Goal: Communication & Community: Ask a question

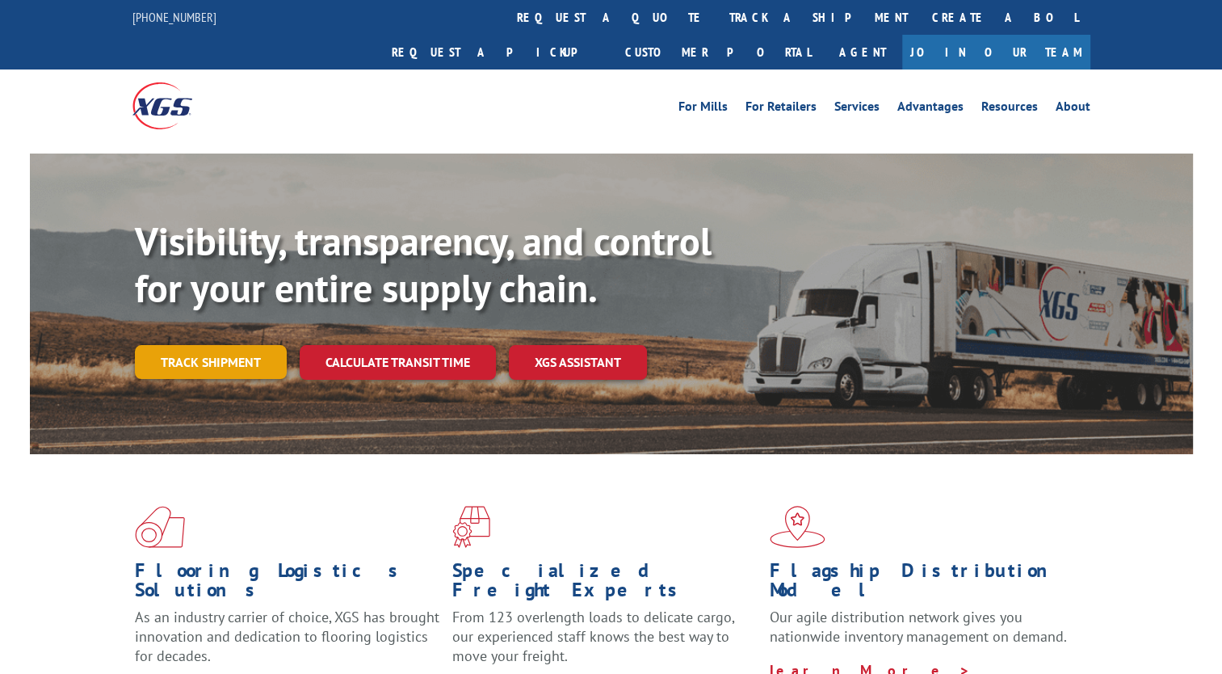
click at [243, 345] on link "Track shipment" at bounding box center [211, 362] width 152 height 34
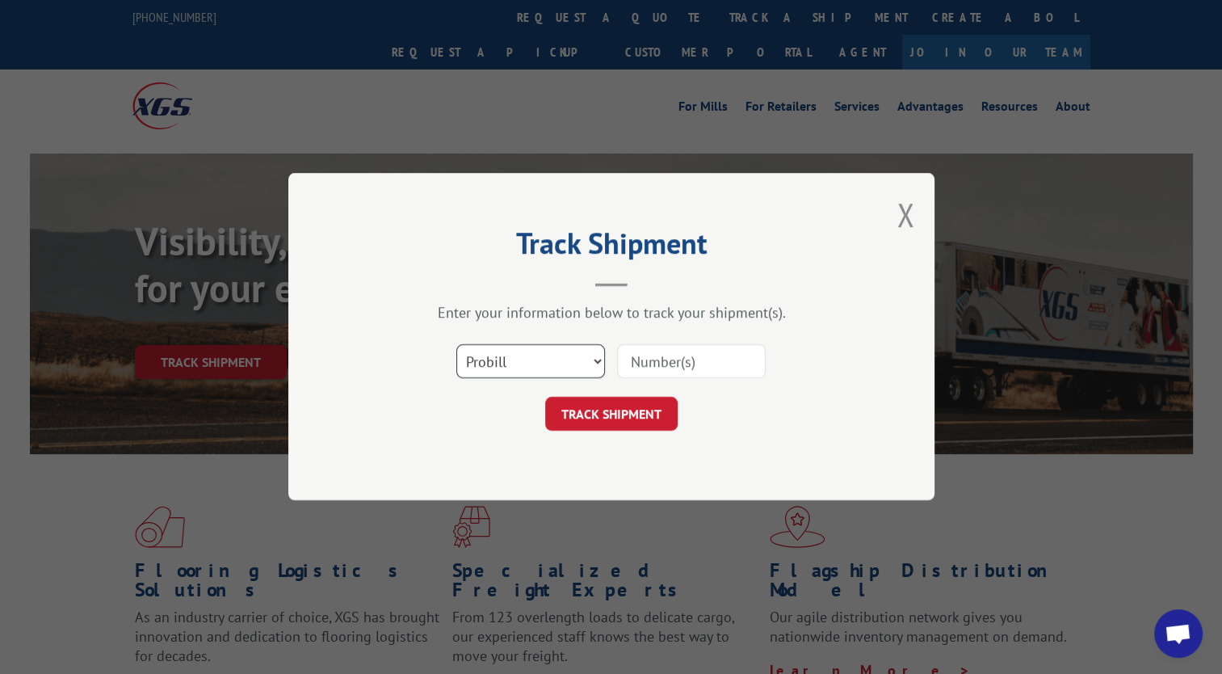
click at [549, 360] on select "Select category... Probill BOL PO" at bounding box center [530, 362] width 149 height 34
select select "bol"
click at [456, 345] on select "Select category... Probill BOL PO" at bounding box center [530, 362] width 149 height 34
click at [656, 371] on input at bounding box center [691, 362] width 149 height 34
paste input "2835995"
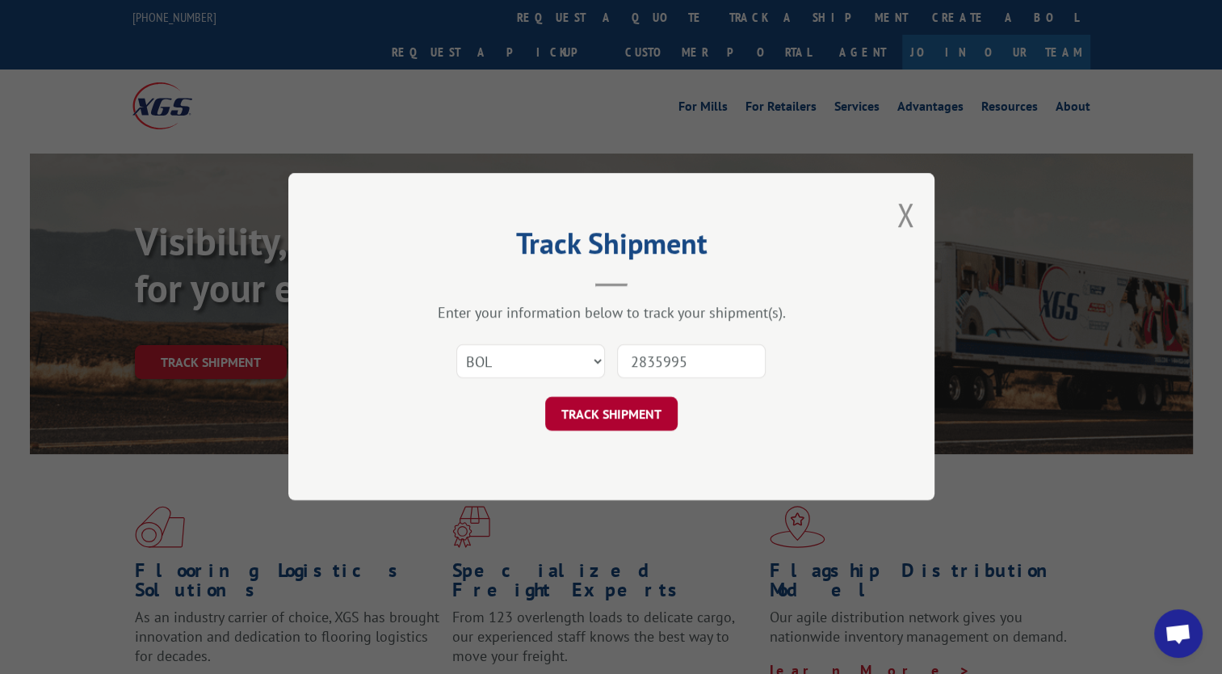
type input "2835995"
click at [614, 401] on button "TRACK SHIPMENT" at bounding box center [611, 414] width 132 height 34
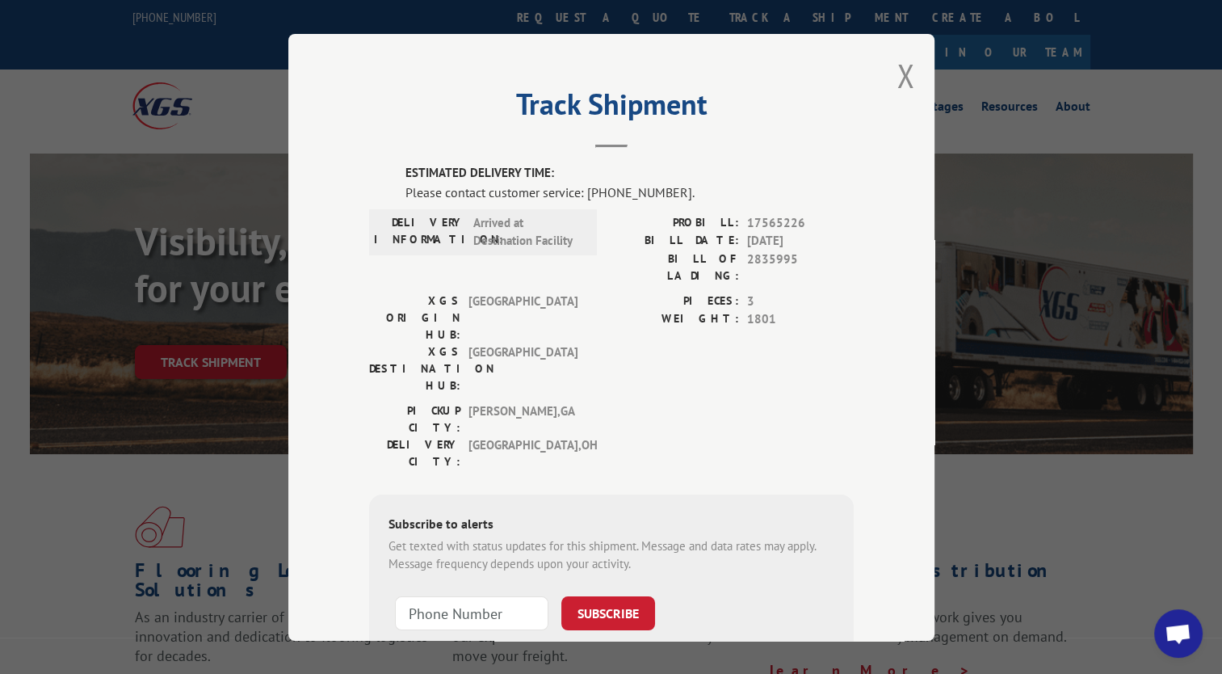
click at [847, 235] on div "Track Shipment ESTIMATED DELIVERY TIME: Please contact customer service: (844) …" at bounding box center [611, 337] width 646 height 607
click at [899, 69] on button "Close modal" at bounding box center [906, 75] width 18 height 43
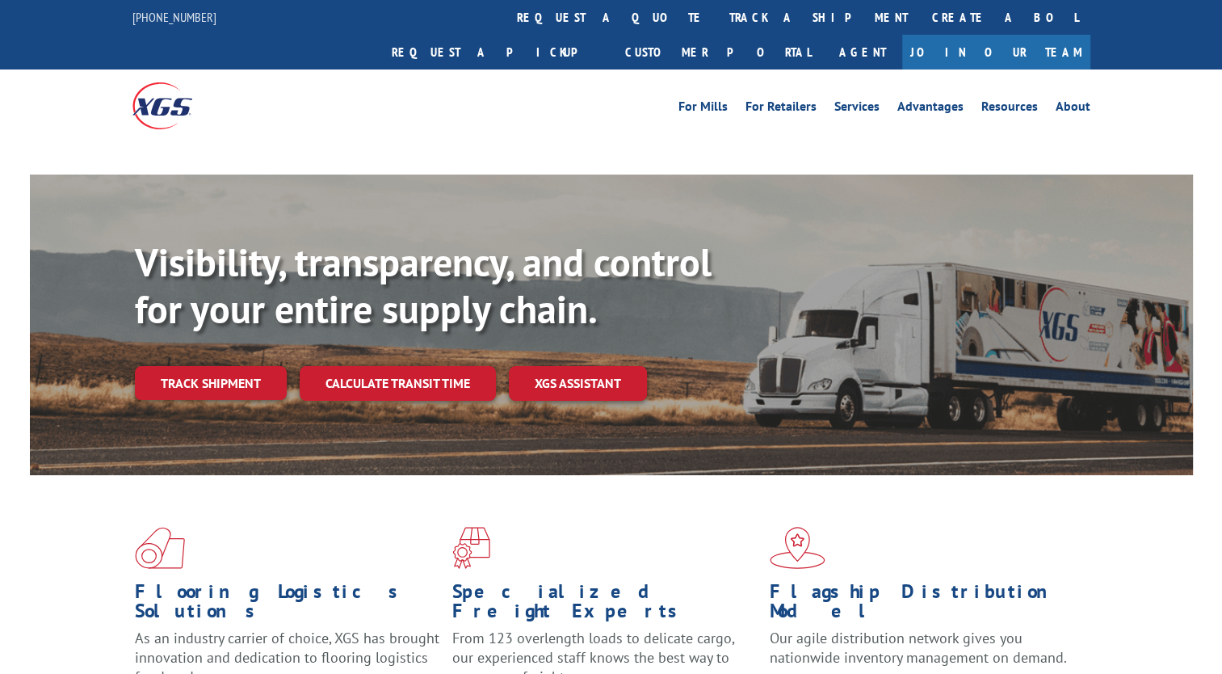
drag, startPoint x: 0, startPoint y: 0, endPoint x: 254, endPoint y: 359, distance: 440.0
click at [254, 359] on div "Visibility, transparency, and control for your entire supply chain. Track shipm…" at bounding box center [664, 351] width 1058 height 225
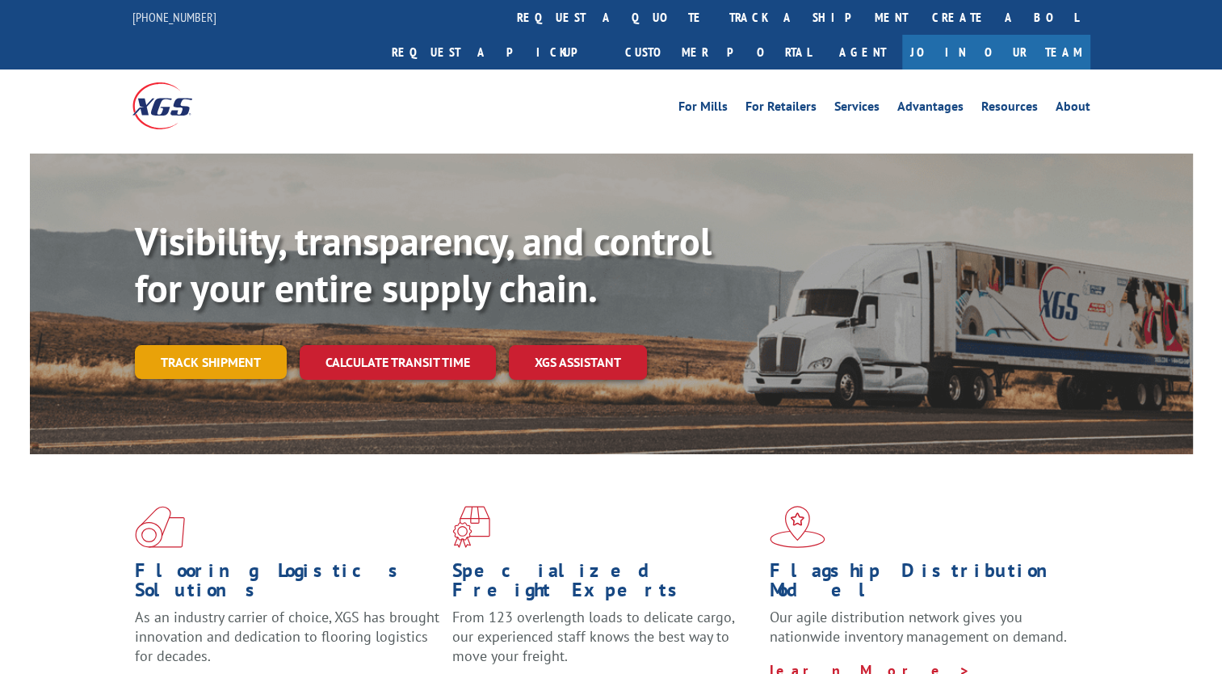
click at [271, 345] on link "Track shipment" at bounding box center [211, 362] width 152 height 34
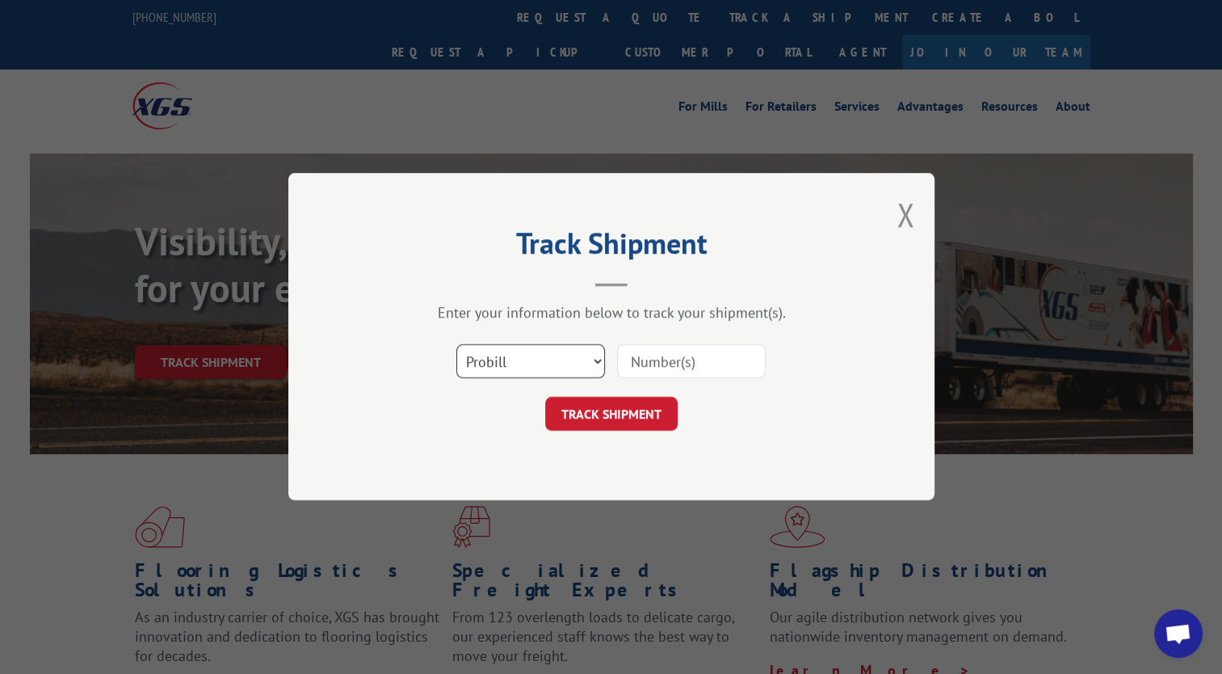
click at [584, 351] on select "Select category... Probill BOL PO" at bounding box center [530, 362] width 149 height 34
select select "bol"
click at [456, 345] on select "Select category... Probill BOL PO" at bounding box center [530, 362] width 149 height 34
click at [684, 347] on input at bounding box center [691, 362] width 149 height 34
paste input "2835995"
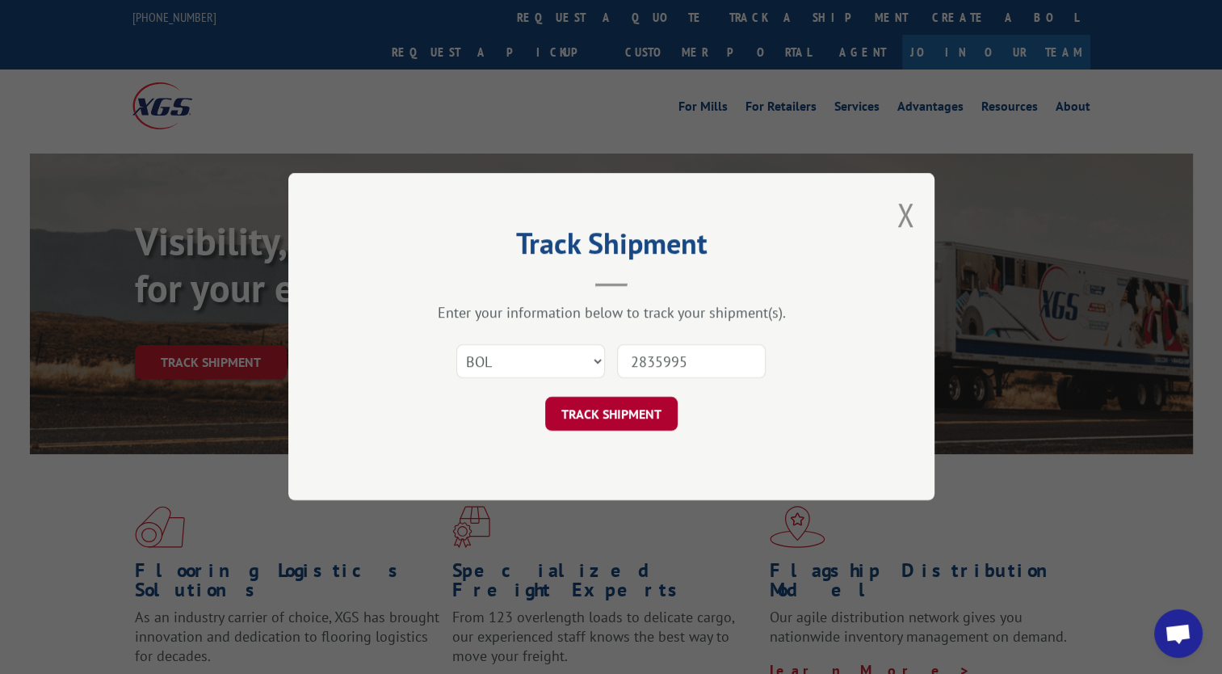
type input "2835995"
click at [652, 407] on button "TRACK SHIPMENT" at bounding box center [611, 414] width 132 height 34
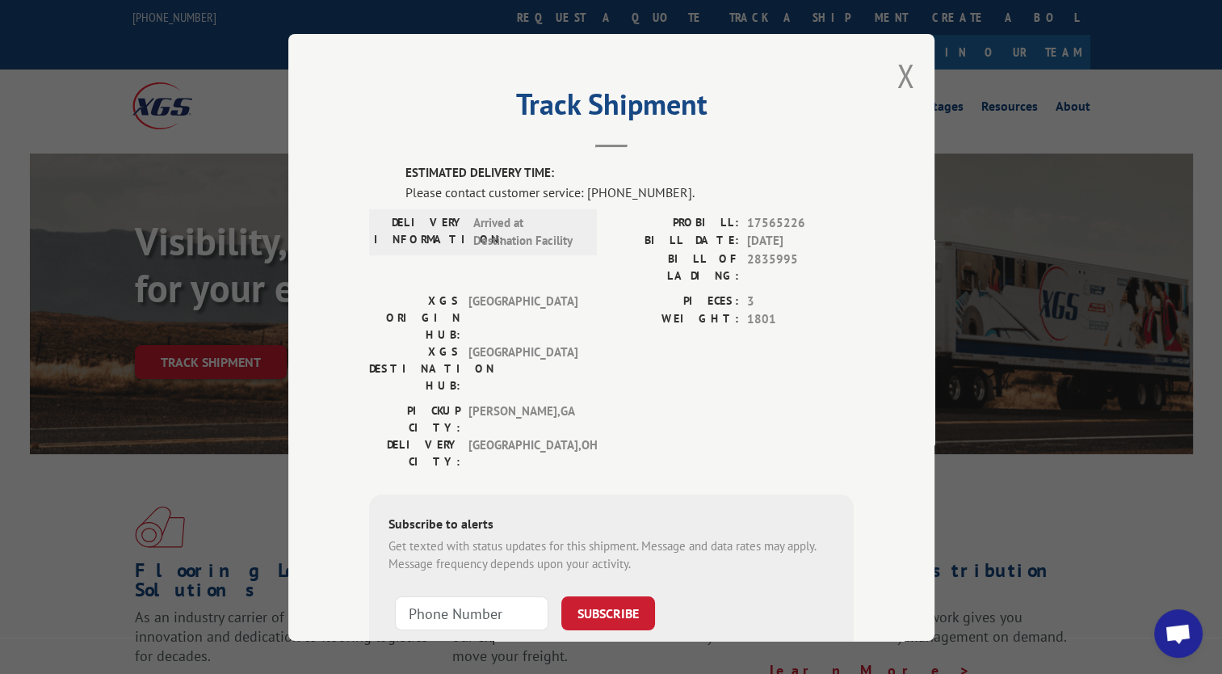
click at [1186, 636] on span "Open chat" at bounding box center [1178, 635] width 27 height 23
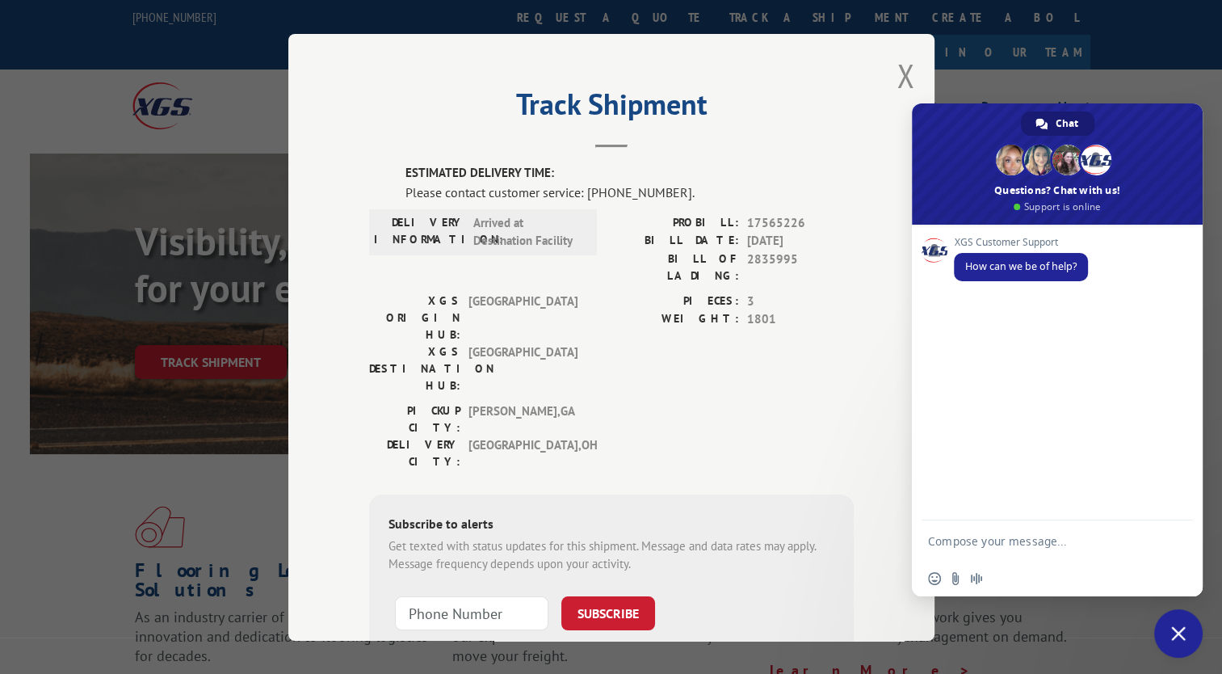
click at [1050, 536] on textarea "Compose your message..." at bounding box center [1041, 540] width 226 height 40
click at [1050, 536] on textarea "BOL" at bounding box center [1041, 540] width 226 height 40
paste textarea "2835995"
drag, startPoint x: 1097, startPoint y: 529, endPoint x: 1066, endPoint y: 533, distance: 31.8
click at [1066, 533] on textarea "BOL 2835995 - When is the pallet expected to arrive?" at bounding box center [1041, 533] width 226 height 55
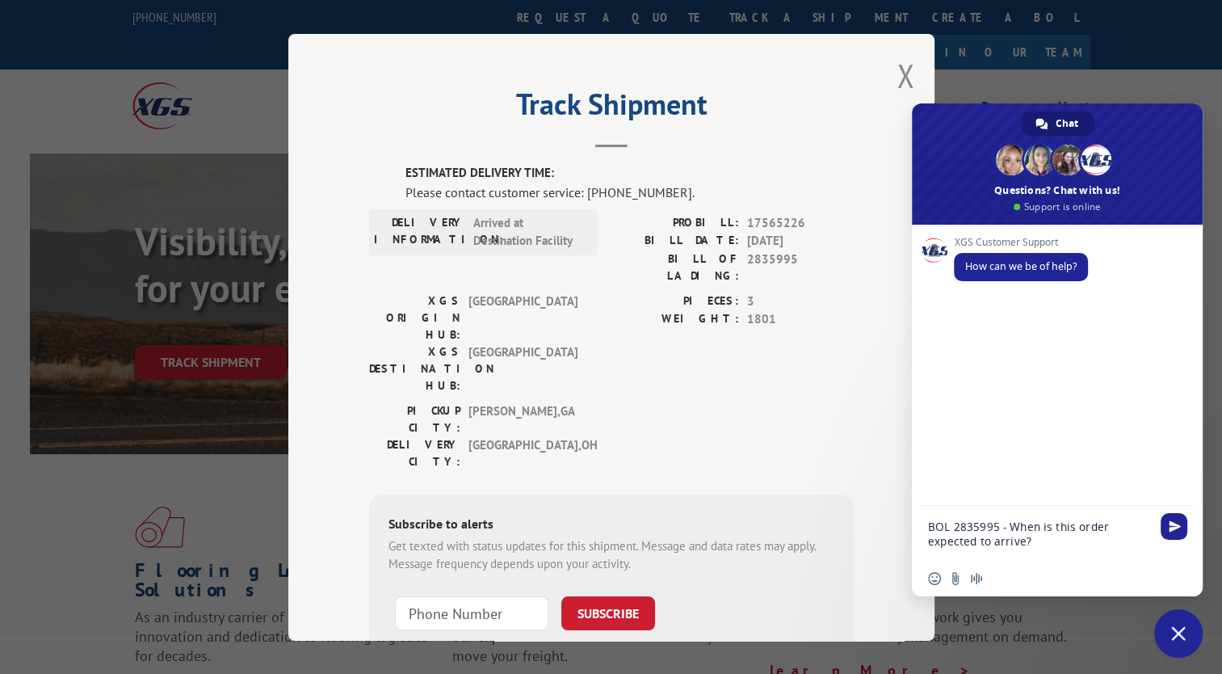
click at [1133, 522] on textarea "BOL 2835995 - When is this order expected to arrive?" at bounding box center [1041, 533] width 226 height 55
click at [1104, 539] on textarea "BOL 2835995 - When is this order expected to arrive?" at bounding box center [1041, 533] width 226 height 55
type textarea "BOL 2835995 - When is this order expected to arrive?"
click at [1181, 521] on span "Send" at bounding box center [1174, 526] width 27 height 27
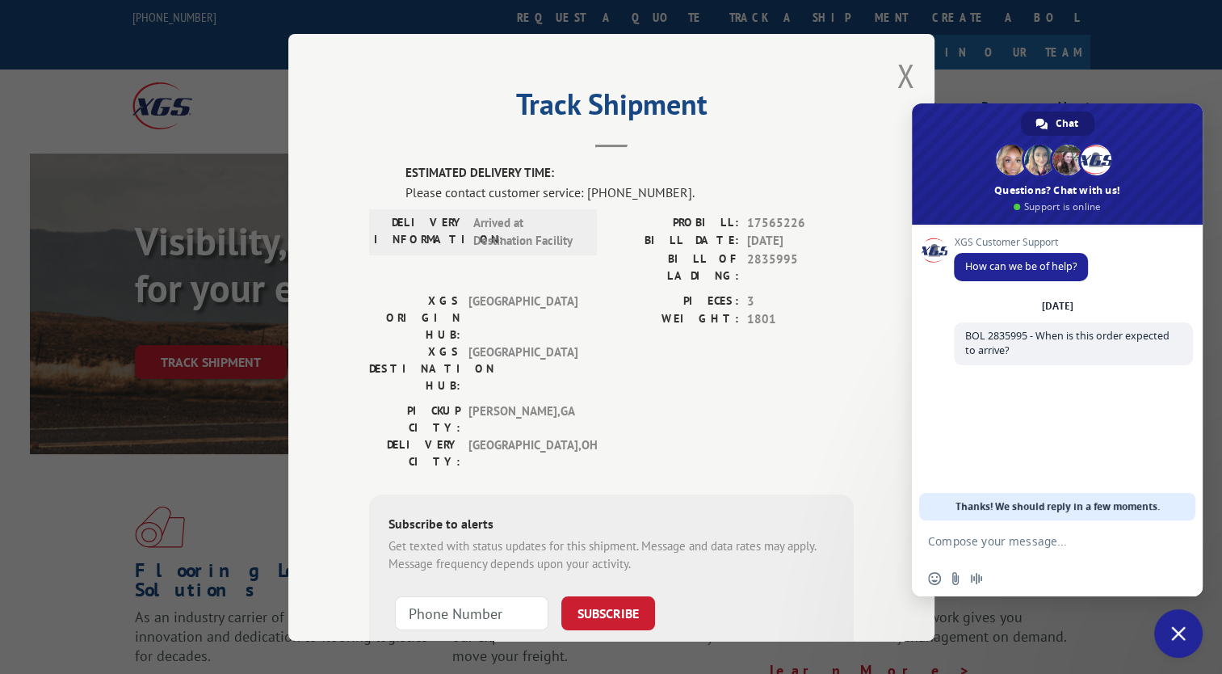
click at [1116, 422] on div "XGS Customer Support How can we be of help? [DATE] BOL 2835995 - When is this o…" at bounding box center [1057, 373] width 291 height 296
click at [1012, 548] on textarea "Compose your message..." at bounding box center [1041, 540] width 226 height 40
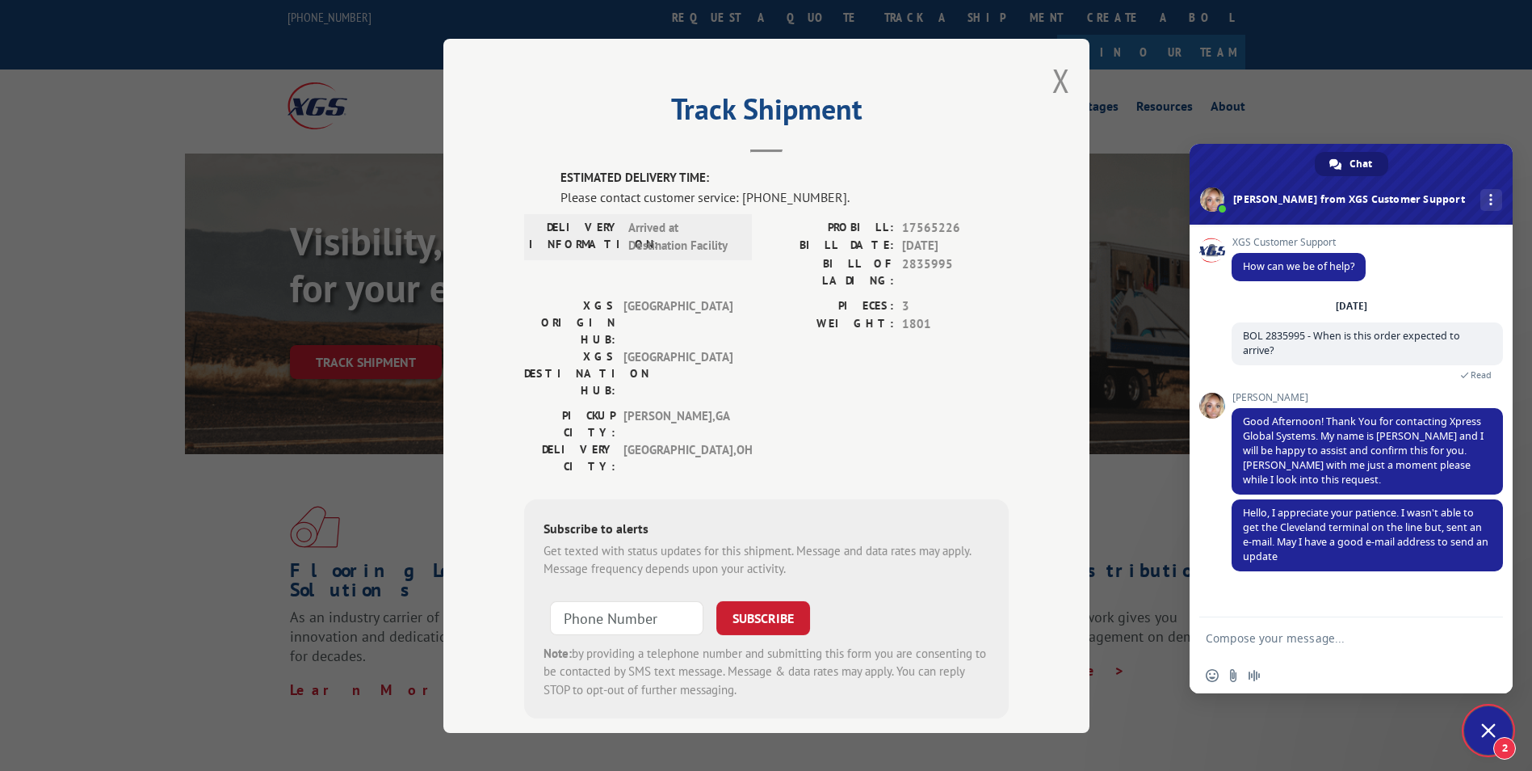
click at [1221, 629] on textarea "Compose your message..." at bounding box center [1335, 637] width 259 height 40
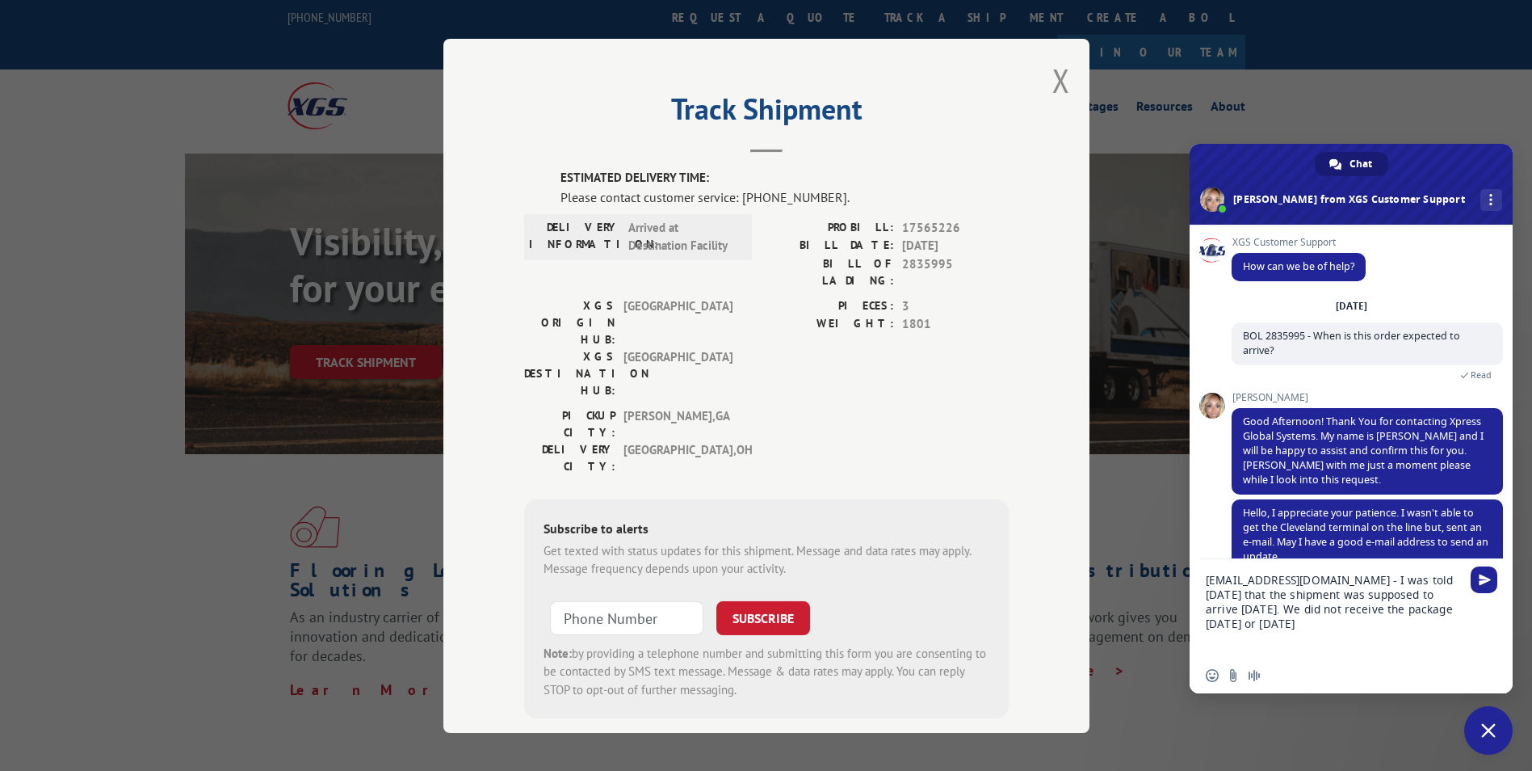
drag, startPoint x: 1381, startPoint y: 625, endPoint x: 1389, endPoint y: 624, distance: 8.1
click at [1221, 624] on textarea "[EMAIL_ADDRESS][DOMAIN_NAME] - I was told [DATE] that the shipment was supposed…" at bounding box center [1335, 608] width 259 height 99
click at [1221, 623] on div "[EMAIL_ADDRESS][DOMAIN_NAME] - I was told [DATE] that the shipment was supposed…" at bounding box center [1351, 608] width 323 height 99
click at [1221, 623] on textarea "[EMAIL_ADDRESS][DOMAIN_NAME] - I was told [DATE] that the shipment was supposed…" at bounding box center [1335, 608] width 259 height 99
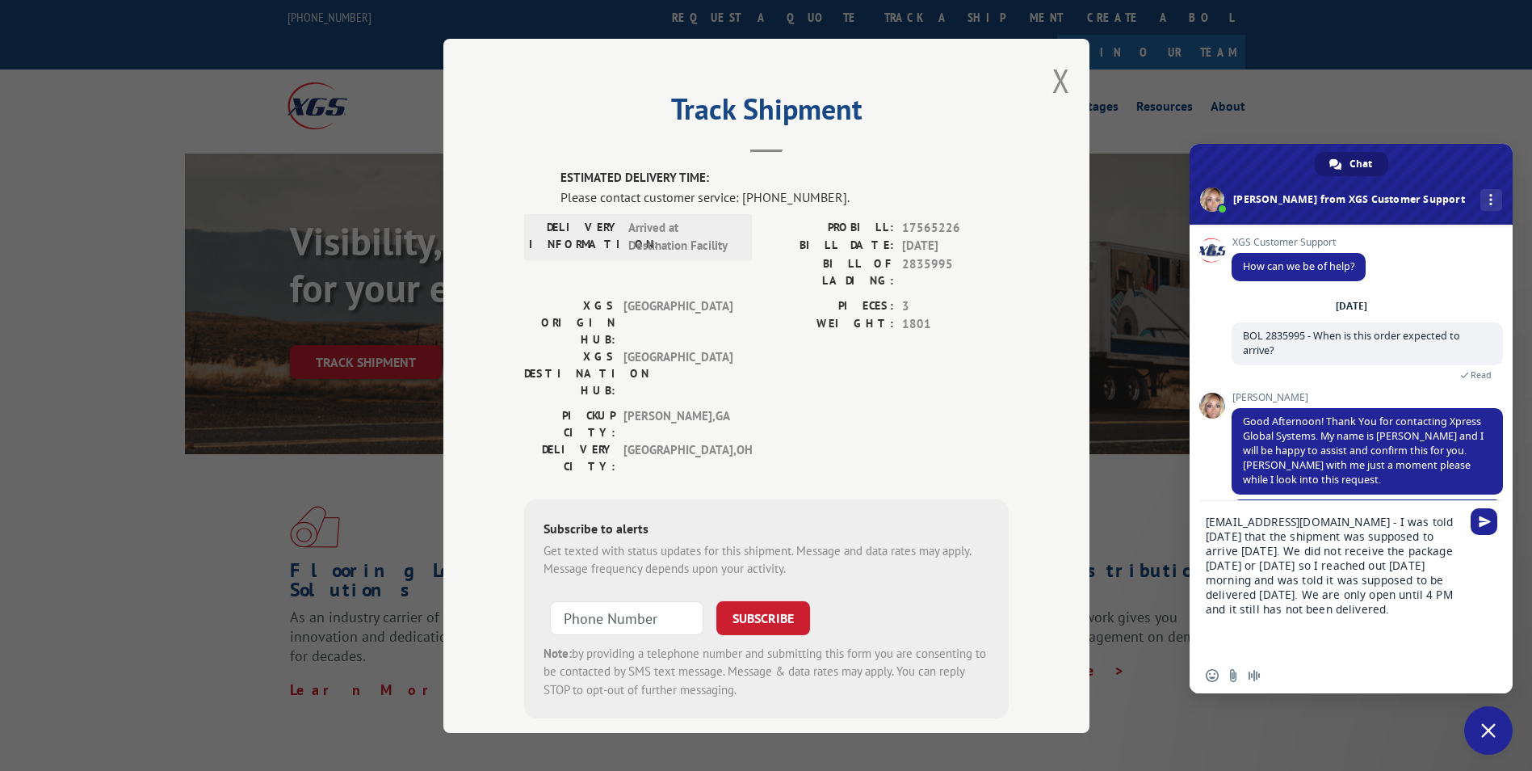
type textarea "[EMAIL_ADDRESS][DOMAIN_NAME] - I was told [DATE] that the shipment was supposed…"
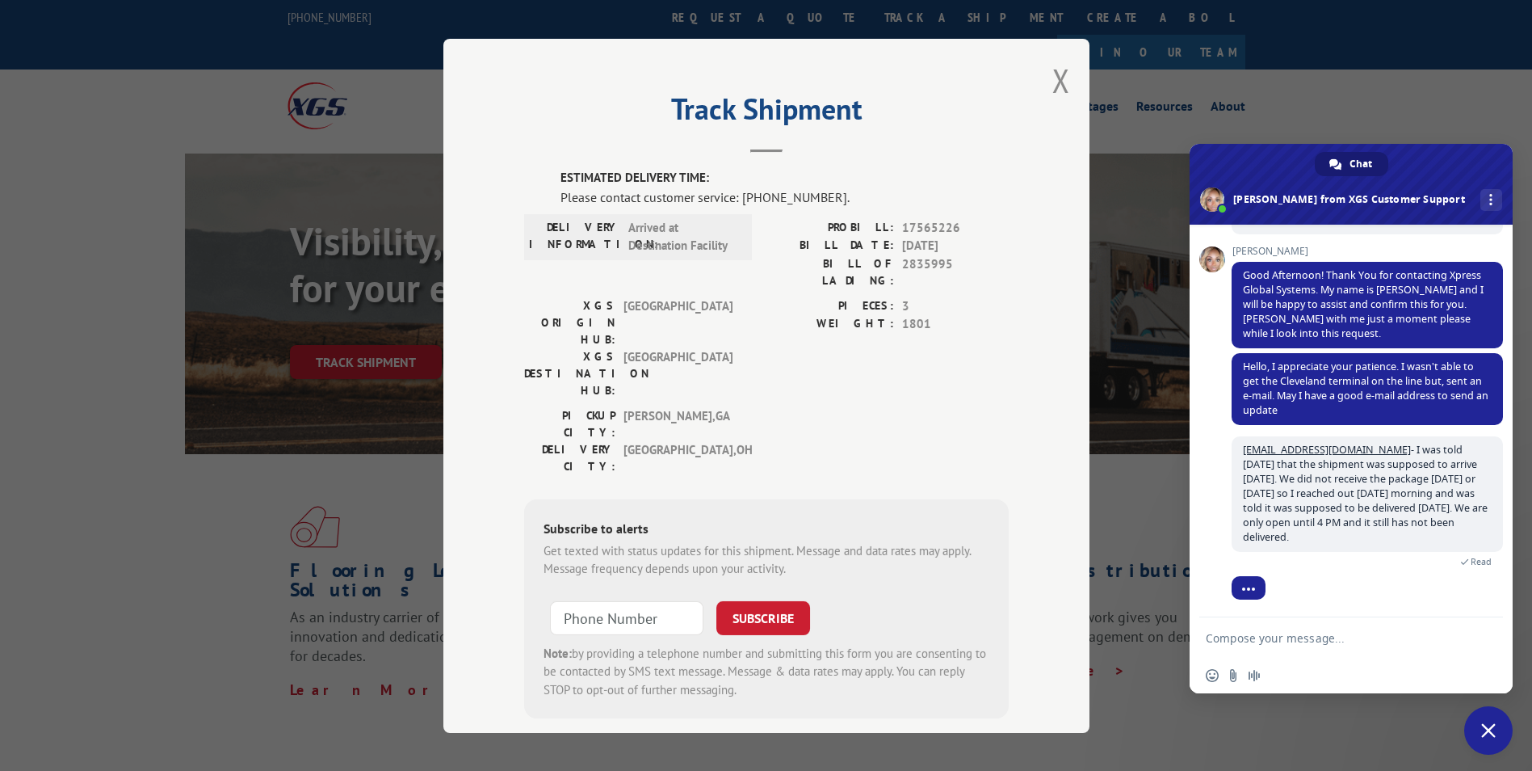
scroll to position [183, 0]
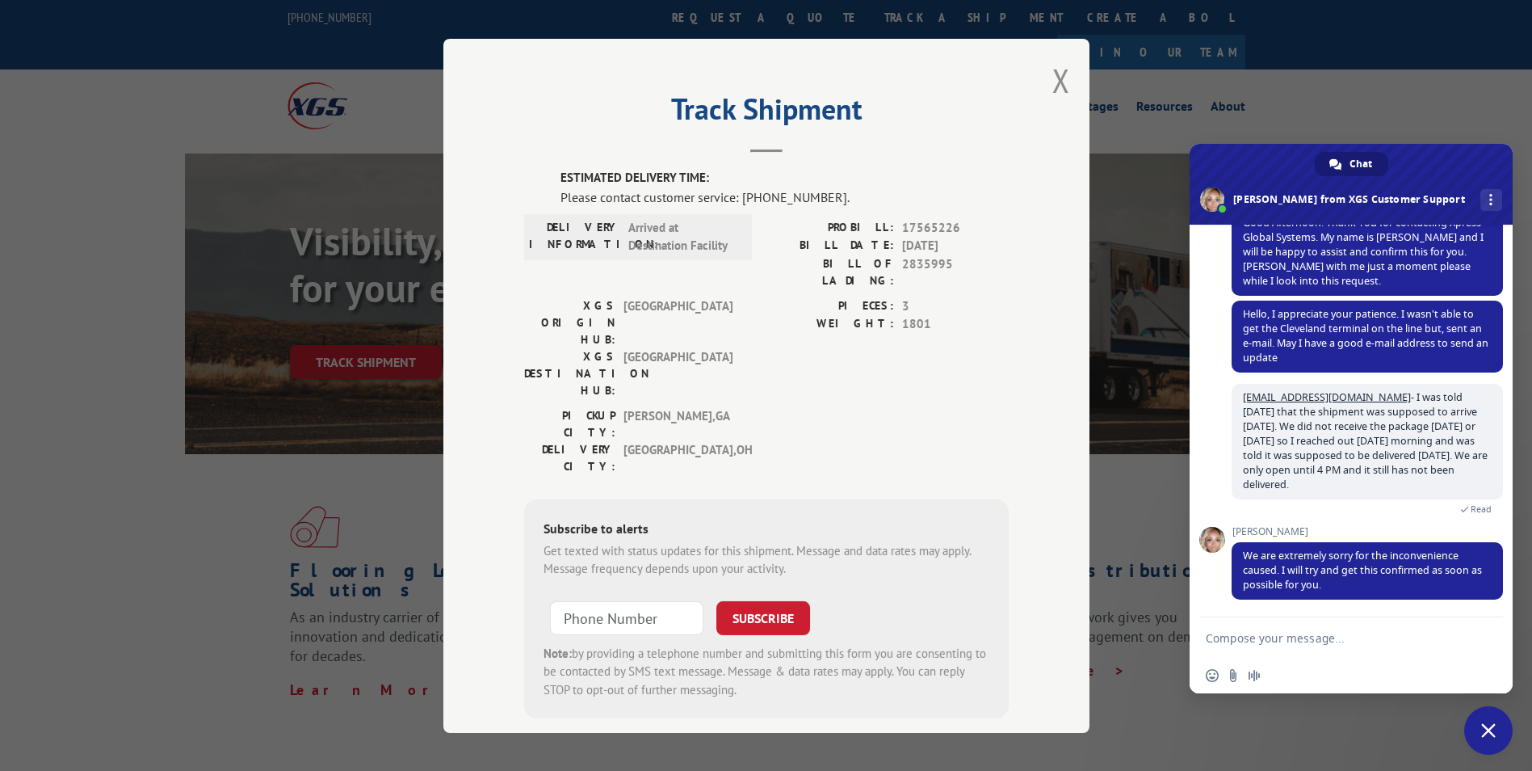
click at [1221, 633] on textarea "Compose your message..." at bounding box center [1335, 637] width 259 height 40
type textarea "Thank you!"
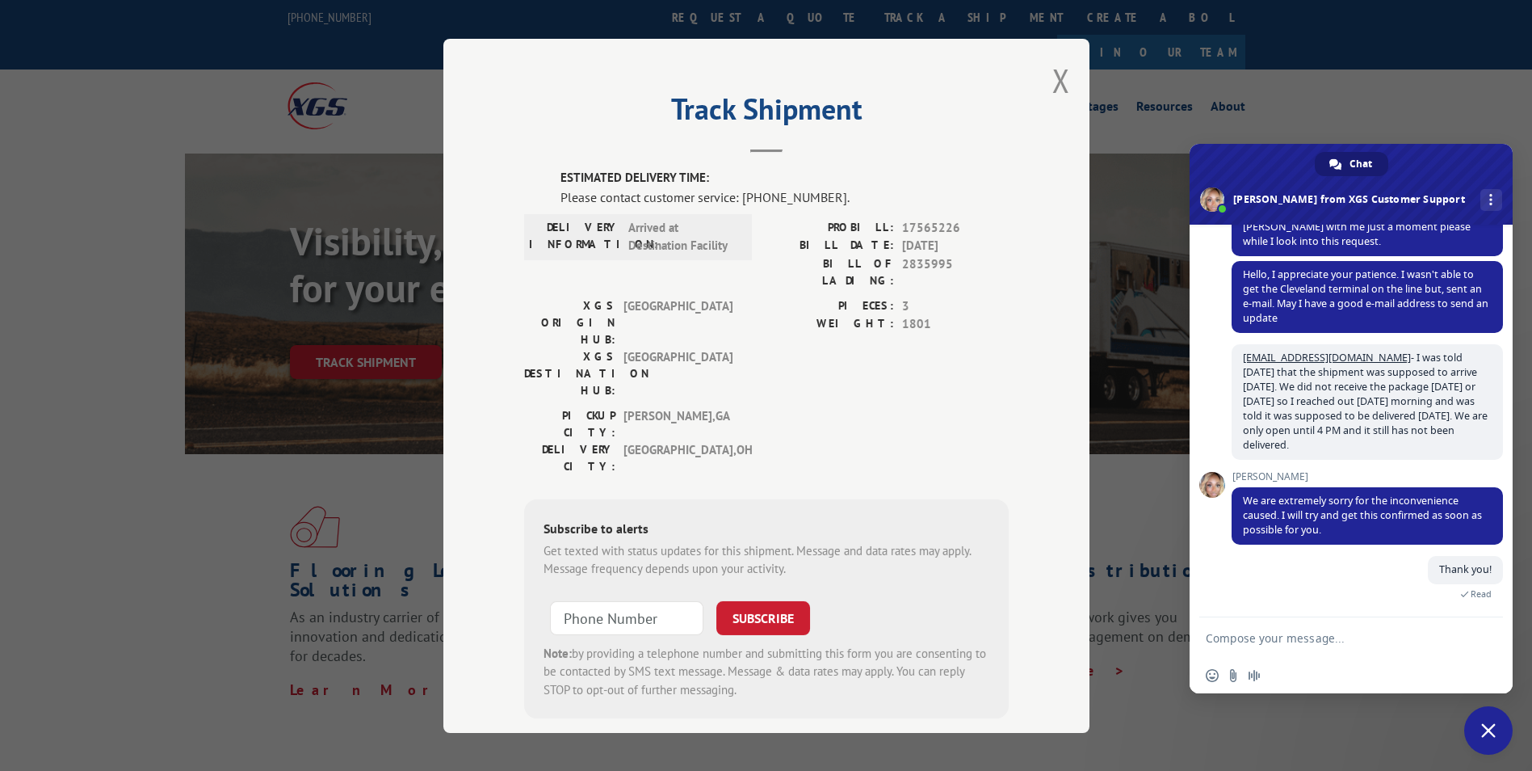
scroll to position [385, 0]
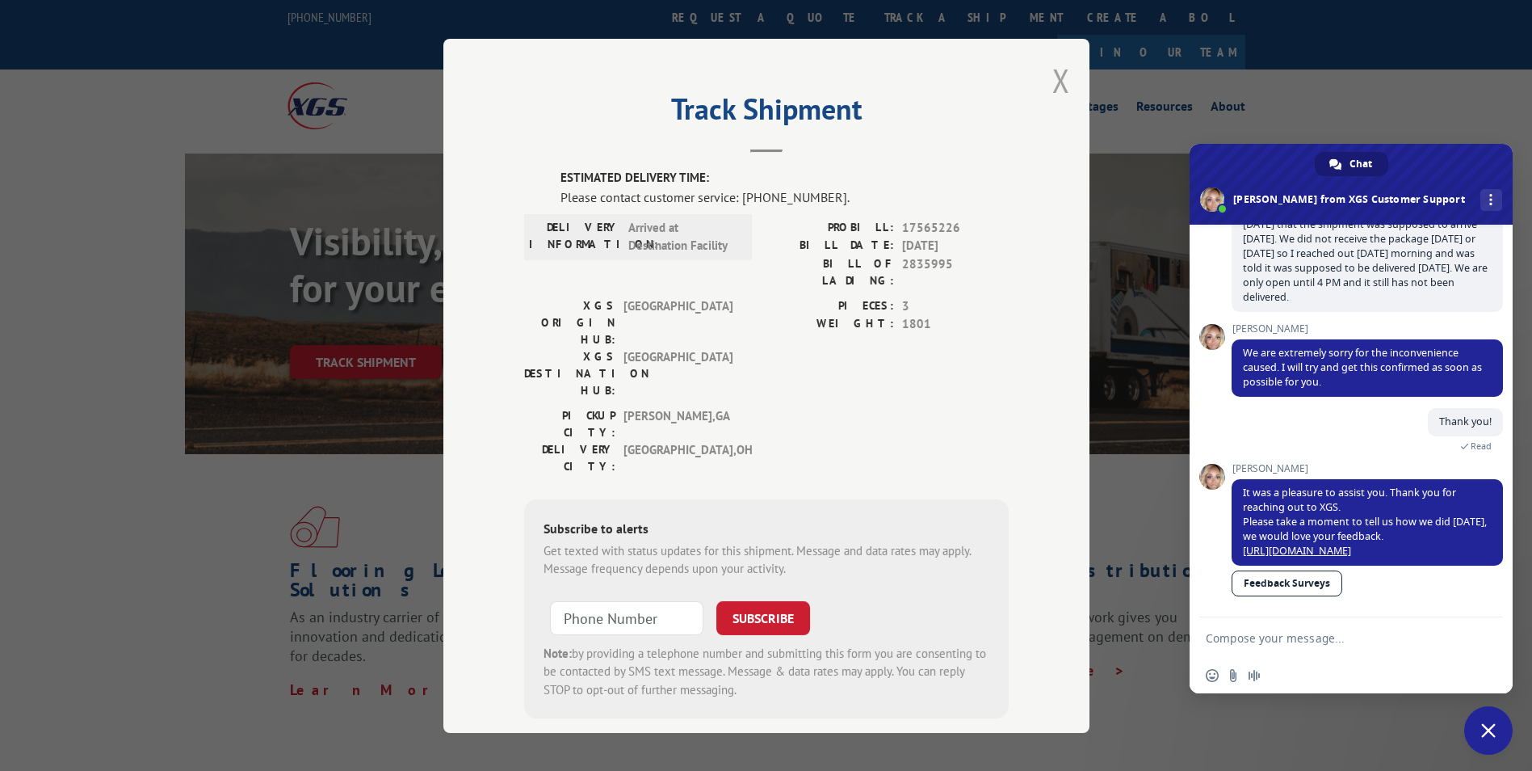
click at [1053, 67] on button "Close modal" at bounding box center [1061, 80] width 18 height 43
